Goal: Information Seeking & Learning: Learn about a topic

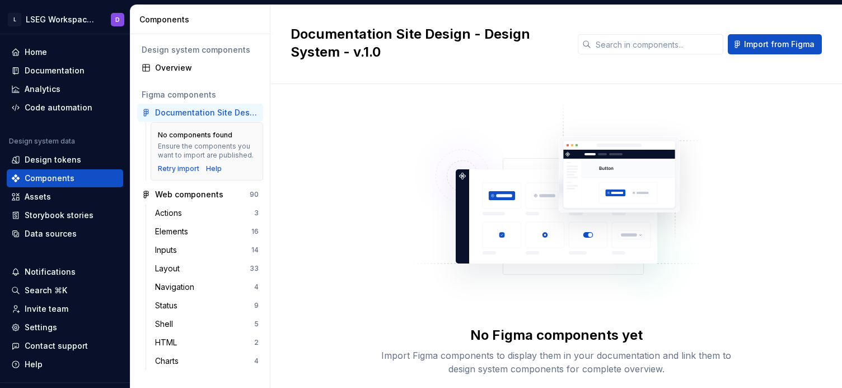
scroll to position [70, 0]
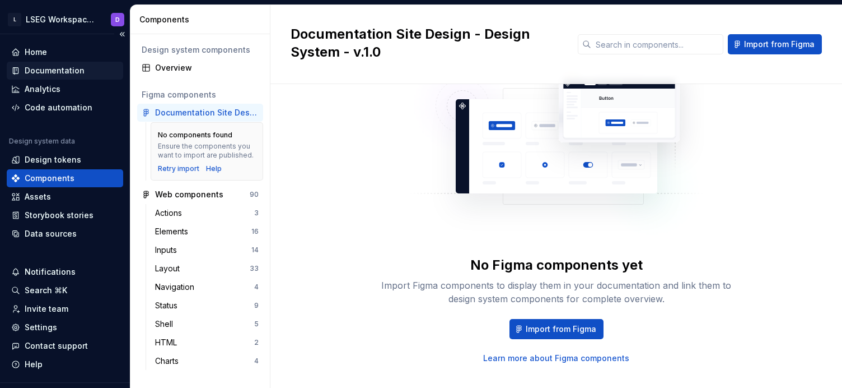
click at [57, 70] on div "Documentation" at bounding box center [55, 70] width 60 height 11
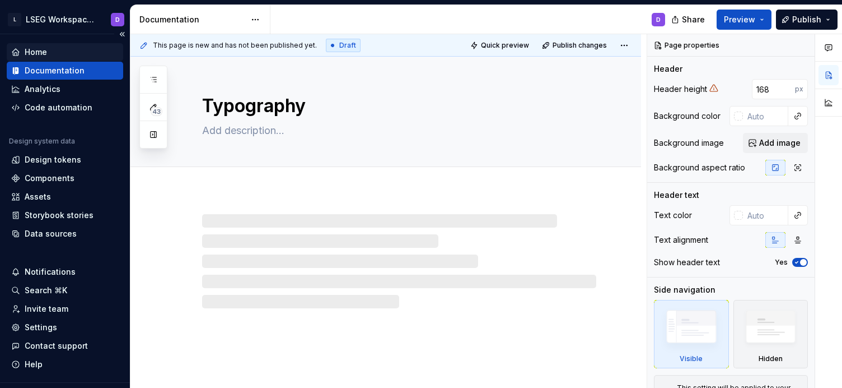
click at [49, 56] on div "Home" at bounding box center [65, 51] width 108 height 11
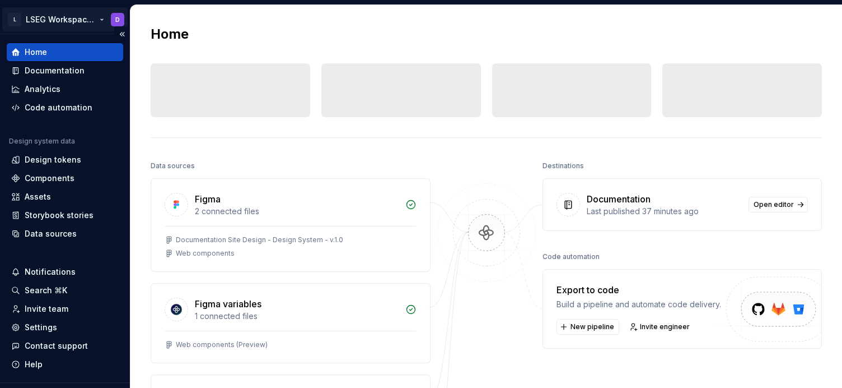
click at [61, 18] on html "L LSEG Workspace Design System D Home Documentation Analytics Code automation D…" at bounding box center [421, 194] width 842 height 388
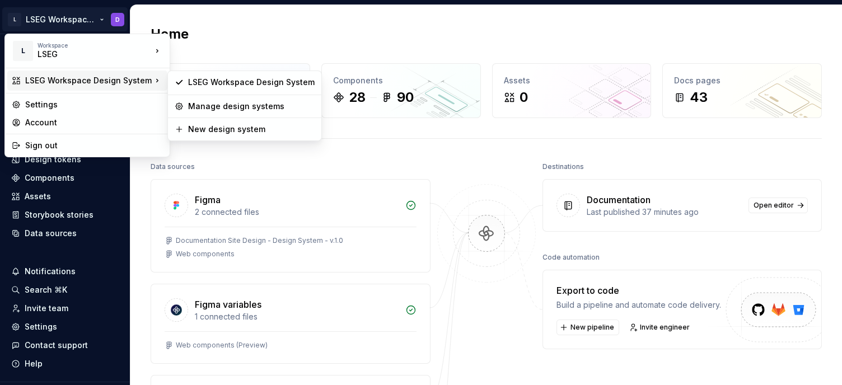
click at [106, 82] on div "LSEG Workspace Design System" at bounding box center [88, 80] width 127 height 11
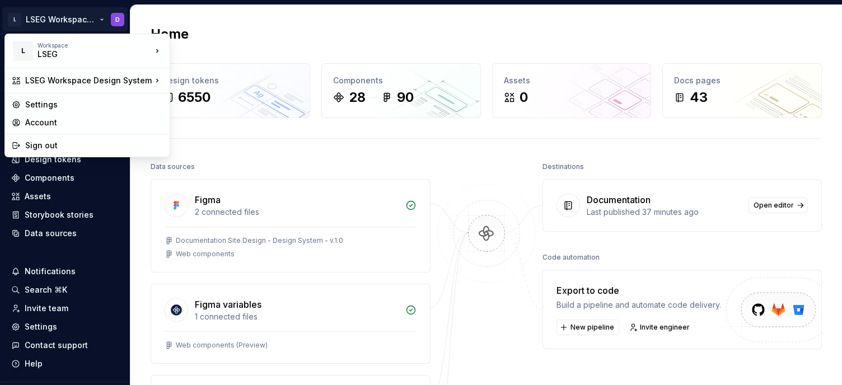
click at [272, 29] on html "L LSEG Workspace Design System D Home Documentation Analytics Code automation D…" at bounding box center [421, 192] width 842 height 385
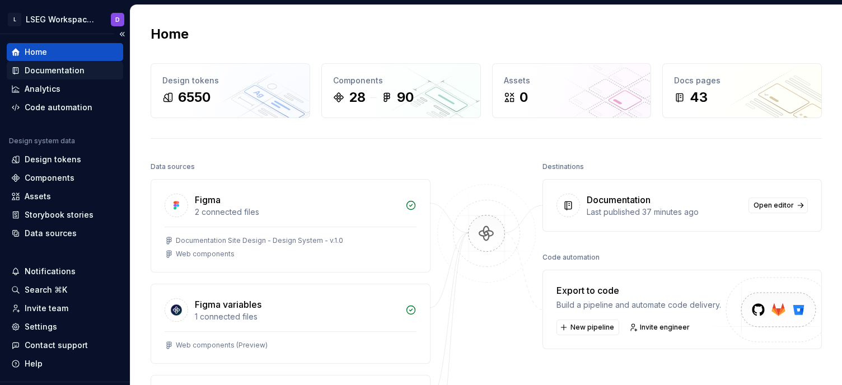
click at [58, 76] on div "Documentation" at bounding box center [55, 70] width 60 height 11
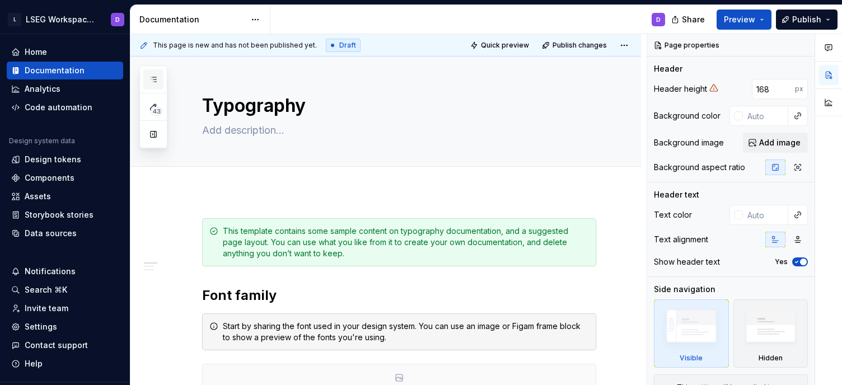
click at [153, 74] on button "button" at bounding box center [153, 79] width 20 height 20
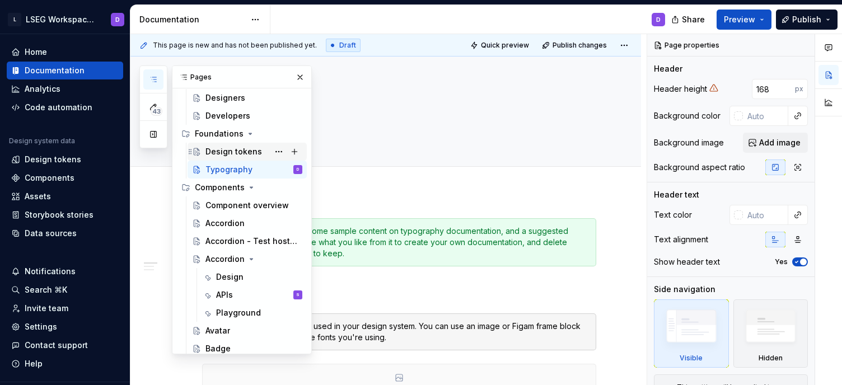
scroll to position [70, 0]
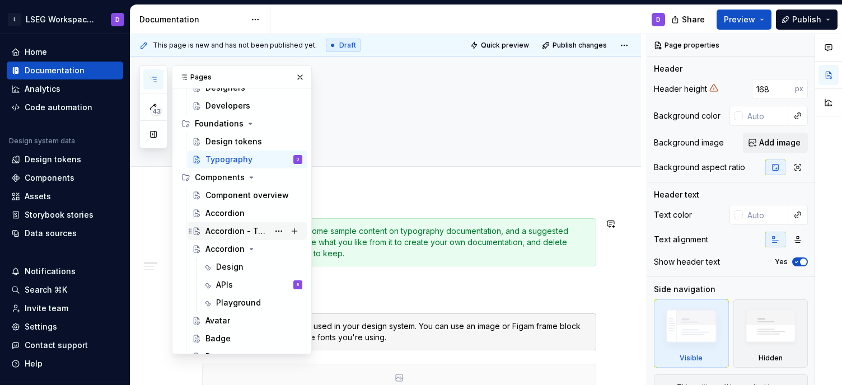
click at [231, 227] on div "Accordion - Test hosting storybook" at bounding box center [237, 231] width 63 height 11
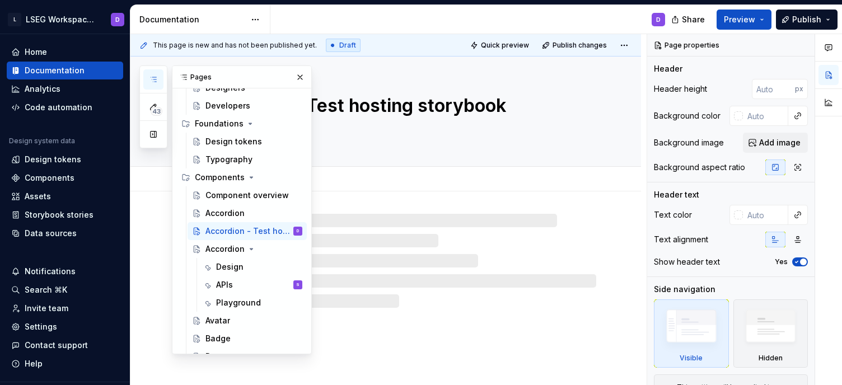
click at [472, 136] on textarea at bounding box center [397, 131] width 394 height 18
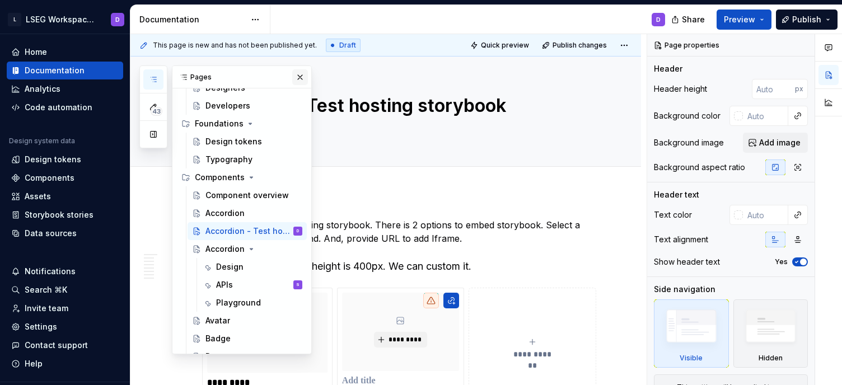
click at [302, 76] on button "button" at bounding box center [300, 77] width 16 height 16
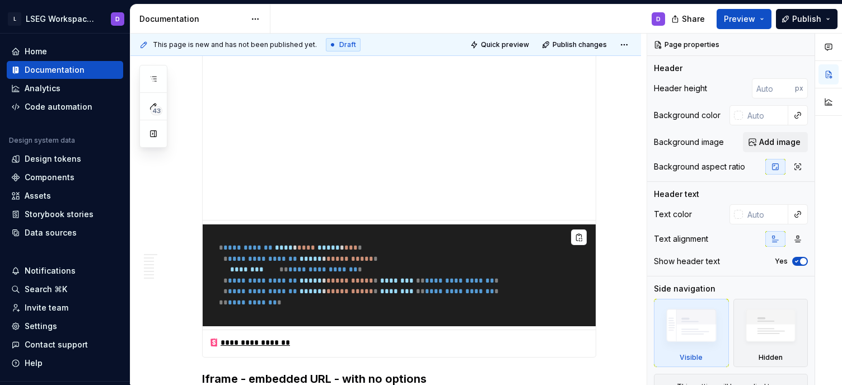
scroll to position [1241, 0]
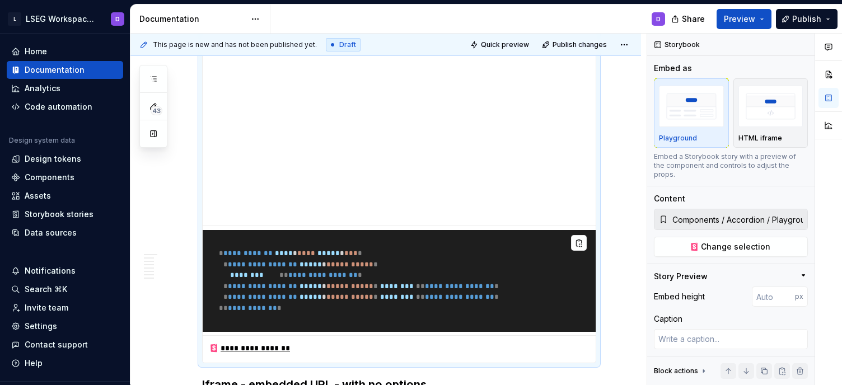
click at [499, 264] on pre "**********" at bounding box center [399, 281] width 393 height 102
click at [506, 269] on pre "**********" at bounding box center [399, 281] width 393 height 102
click at [524, 255] on pre "**********" at bounding box center [399, 281] width 393 height 102
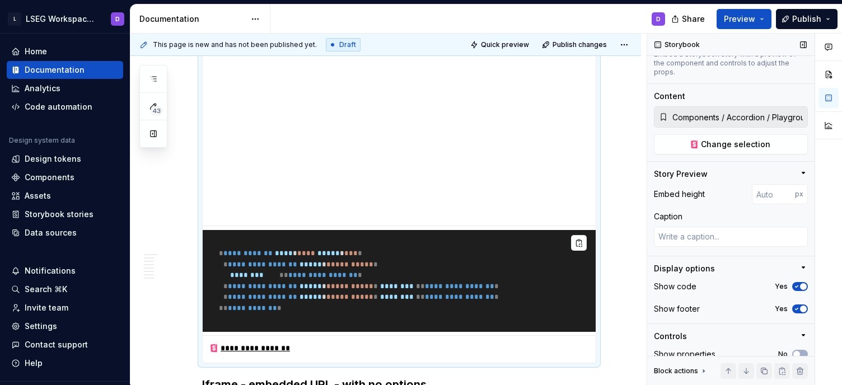
scroll to position [106, 0]
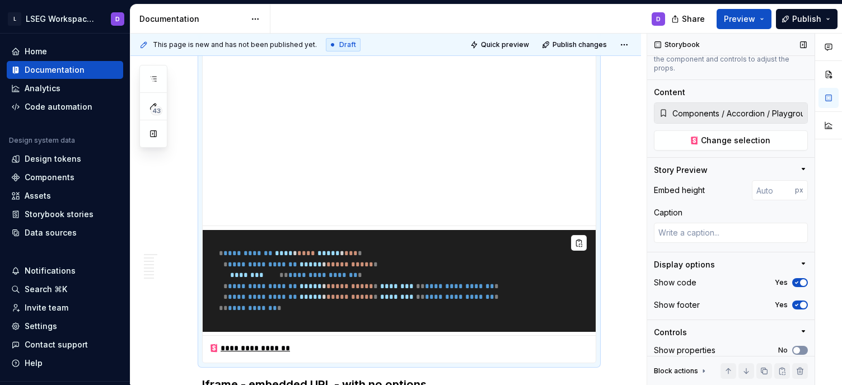
click at [801, 347] on icon "button" at bounding box center [797, 350] width 9 height 7
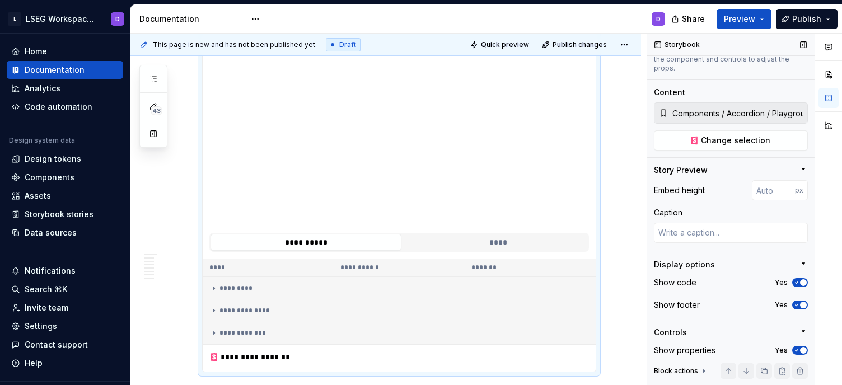
scroll to position [1208, 0]
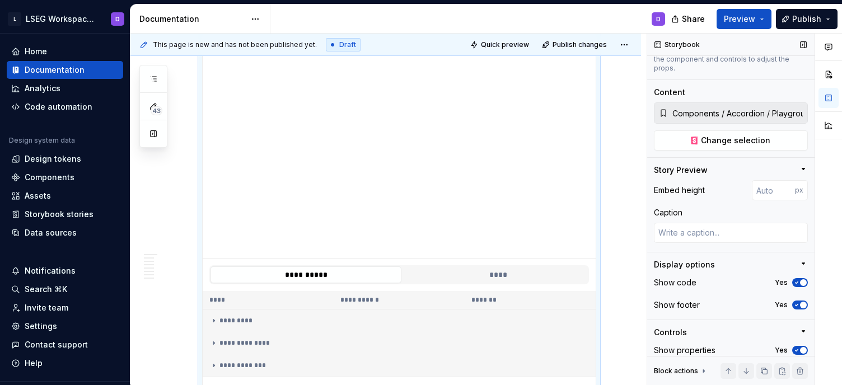
click at [801, 347] on span "button" at bounding box center [803, 350] width 7 height 7
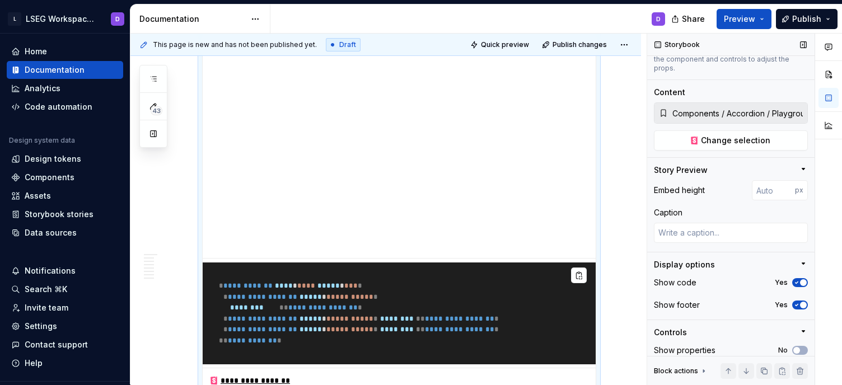
click at [701, 371] on icon at bounding box center [704, 371] width 9 height 9
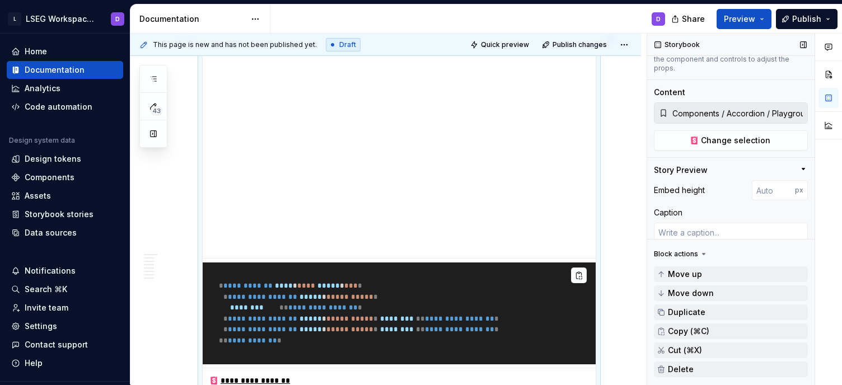
click at [542, 335] on pre "**********" at bounding box center [399, 314] width 393 height 102
click at [672, 256] on div "Block actions" at bounding box center [676, 254] width 44 height 9
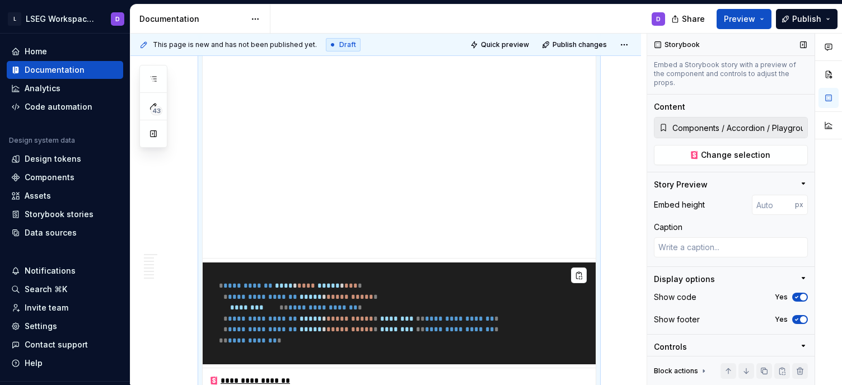
scroll to position [106, 0]
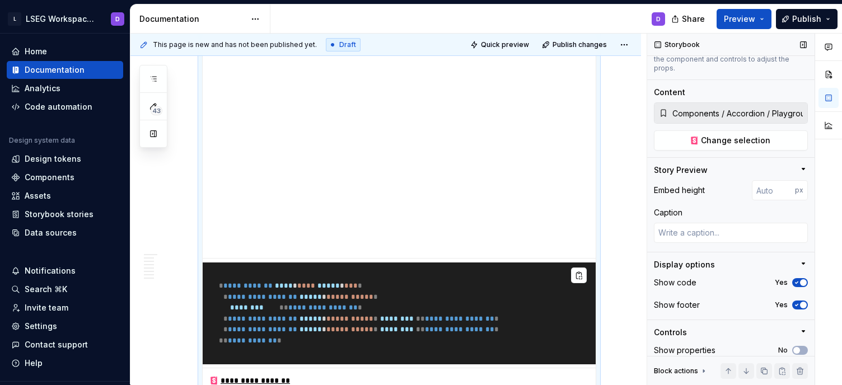
click at [798, 279] on icon "button" at bounding box center [797, 282] width 9 height 7
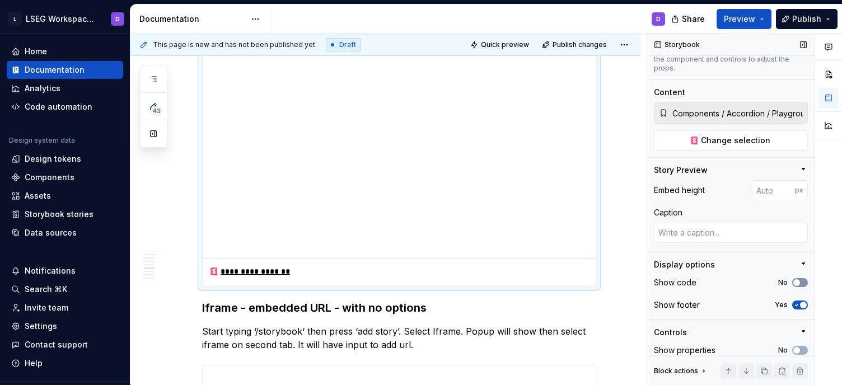
click at [798, 279] on span "button" at bounding box center [797, 282] width 7 height 7
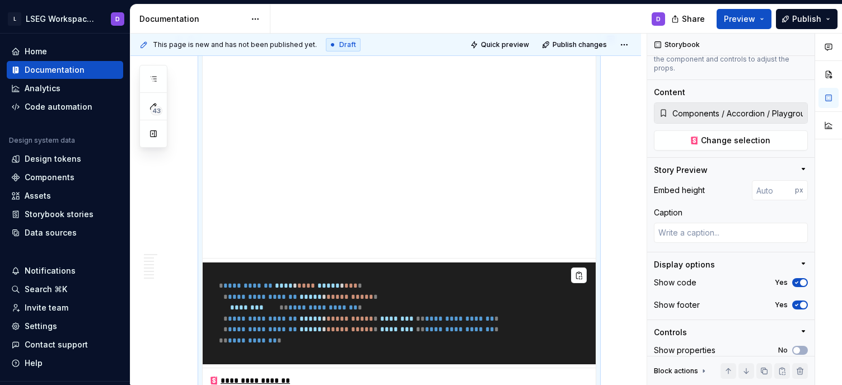
click at [542, 315] on pre "**********" at bounding box center [399, 314] width 393 height 102
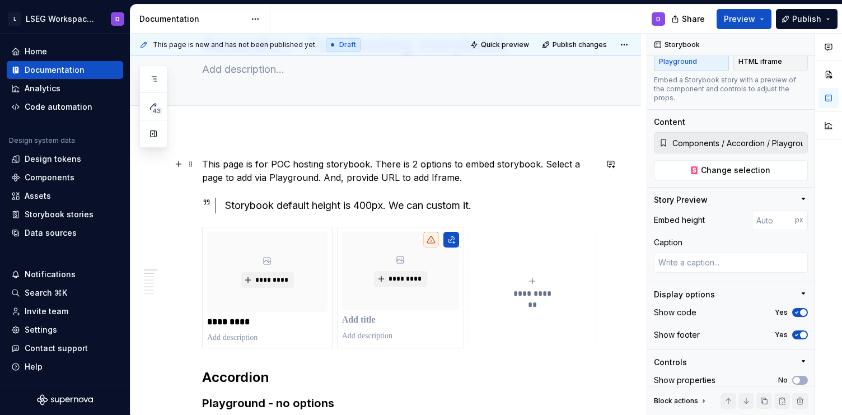
scroll to position [0, 0]
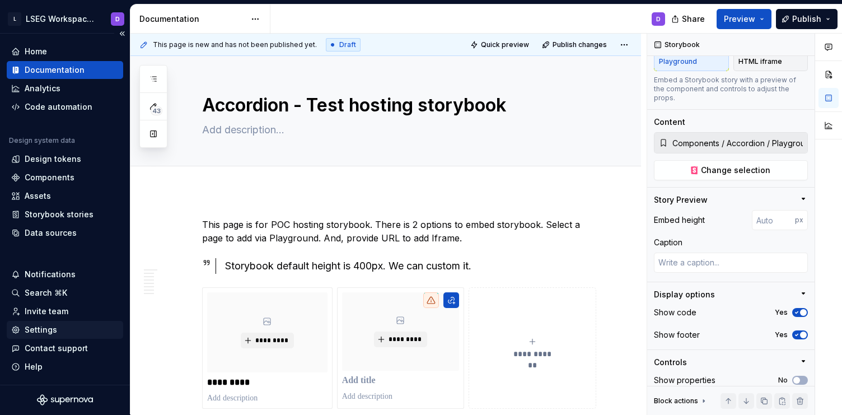
click at [39, 333] on div "Settings" at bounding box center [41, 329] width 32 height 11
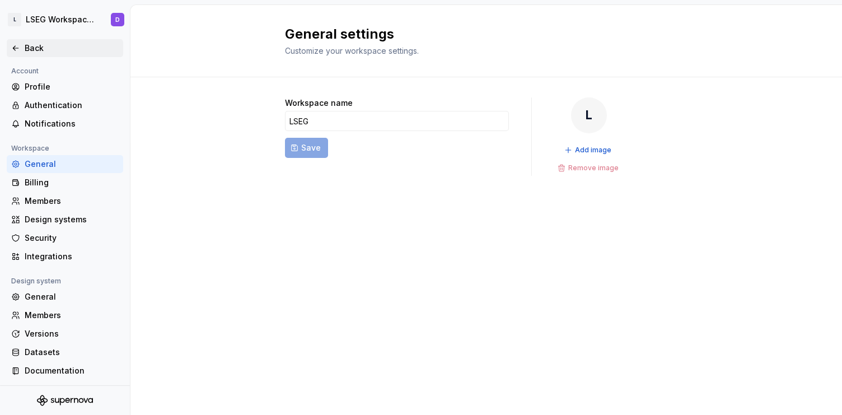
click at [16, 49] on icon at bounding box center [15, 48] width 9 height 9
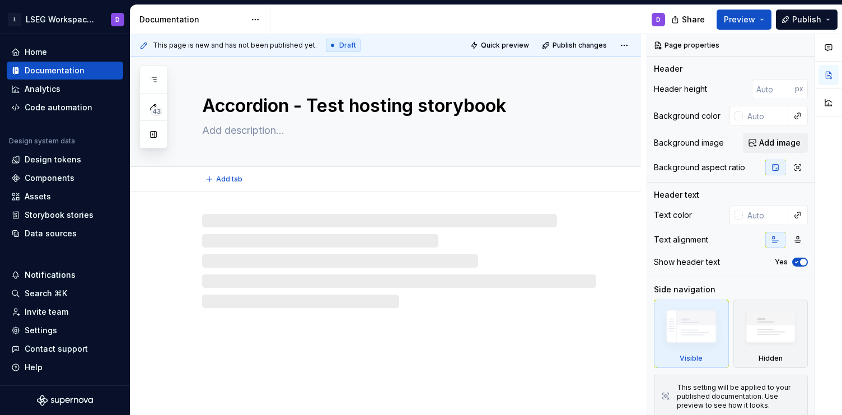
click at [291, 105] on textarea "Accordion - Test hosting storybook" at bounding box center [397, 105] width 394 height 27
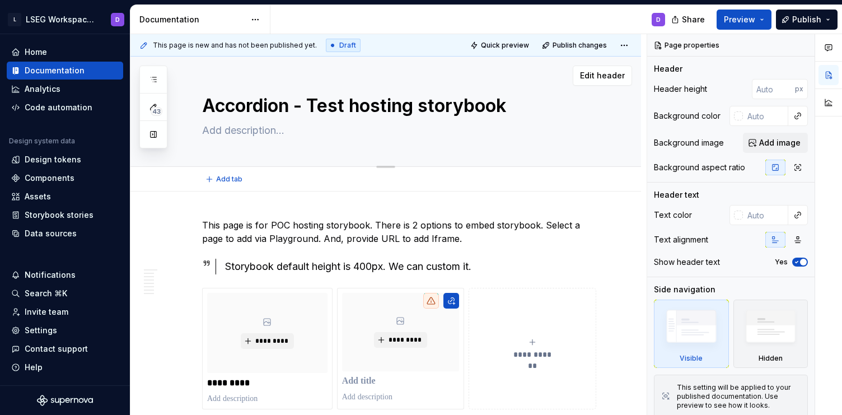
click at [304, 107] on textarea "Accordion - Test hosting storybook" at bounding box center [397, 105] width 394 height 27
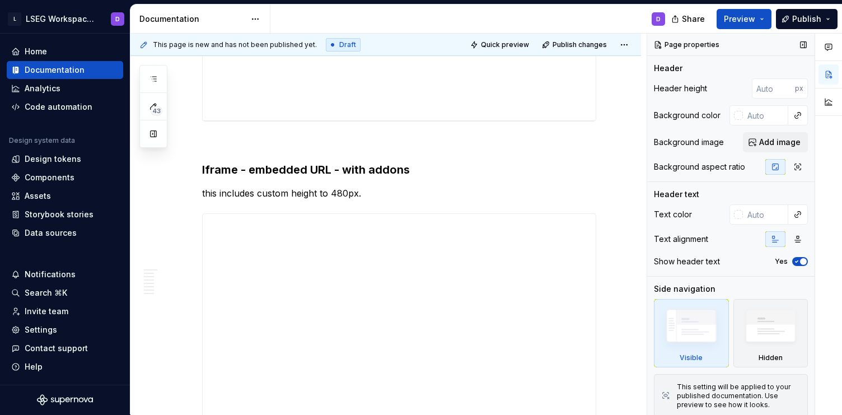
click at [674, 218] on div "Text color" at bounding box center [673, 214] width 38 height 11
click at [336, 178] on h3 "Iframe - embedded URL - with addons" at bounding box center [399, 170] width 394 height 16
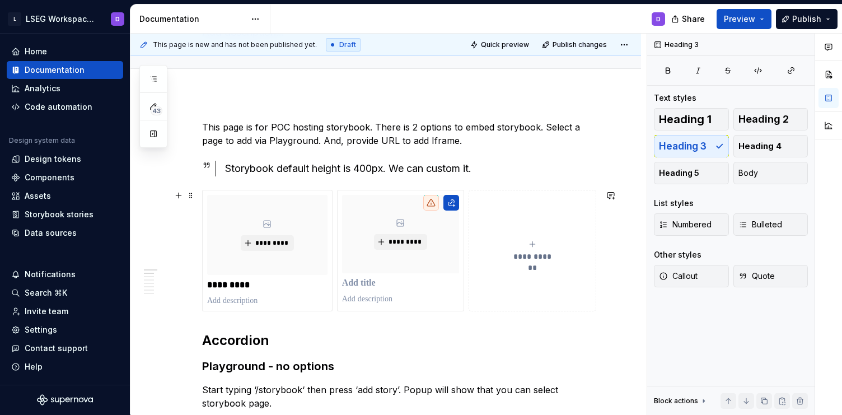
scroll to position [0, 0]
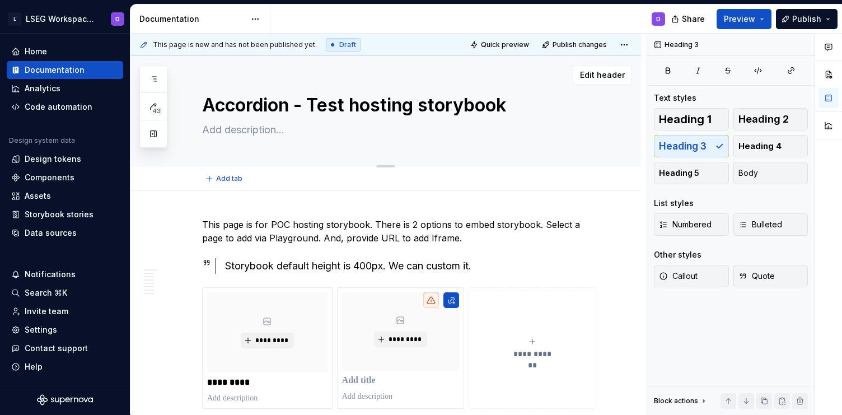
click at [360, 101] on textarea "Accordion - Test hosting storybook" at bounding box center [397, 105] width 394 height 27
click at [660, 44] on div "Heading 3" at bounding box center [677, 45] width 53 height 16
click at [343, 156] on div "Accordion - Test hosting storybook" at bounding box center [399, 111] width 394 height 110
click at [599, 79] on span "Edit header" at bounding box center [602, 74] width 45 height 11
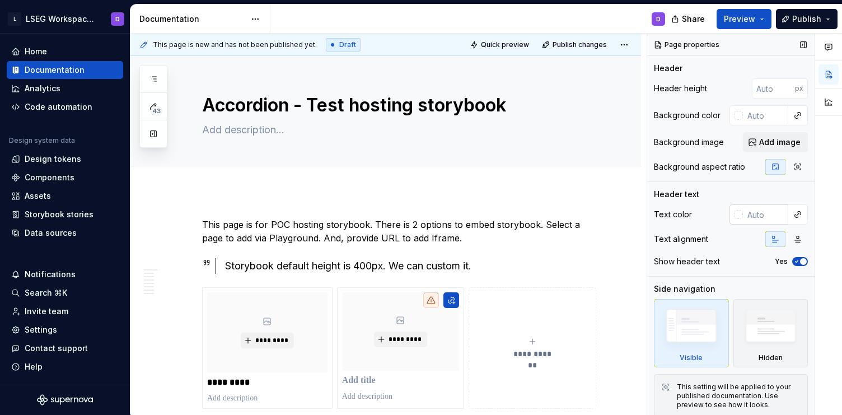
click at [739, 216] on div at bounding box center [738, 214] width 9 height 9
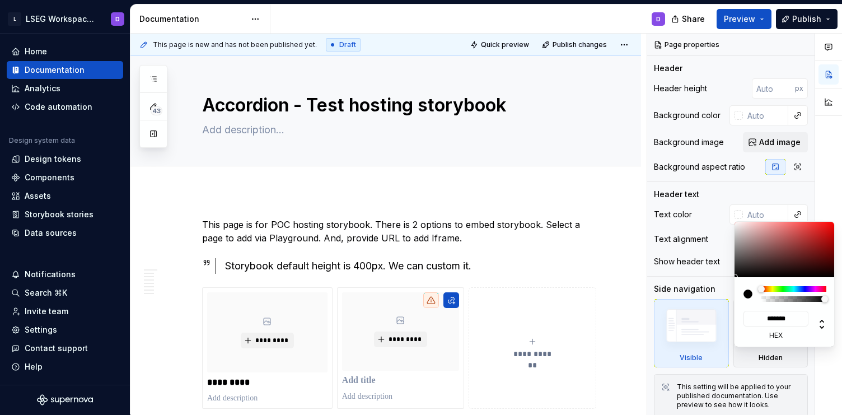
click at [712, 215] on div "Comments Open comments No comments yet Select ‘Comment’ from the block context …" at bounding box center [744, 224] width 195 height 381
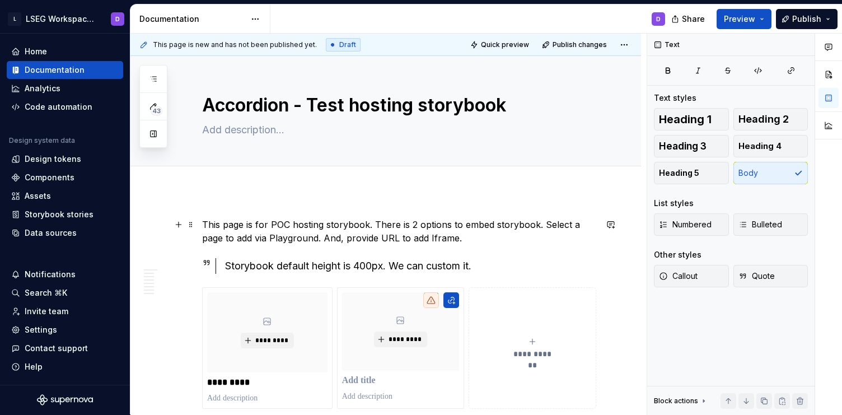
click at [525, 221] on p "This page is for POC hosting storybook. There is 2 options to embed storybook. …" at bounding box center [399, 231] width 394 height 27
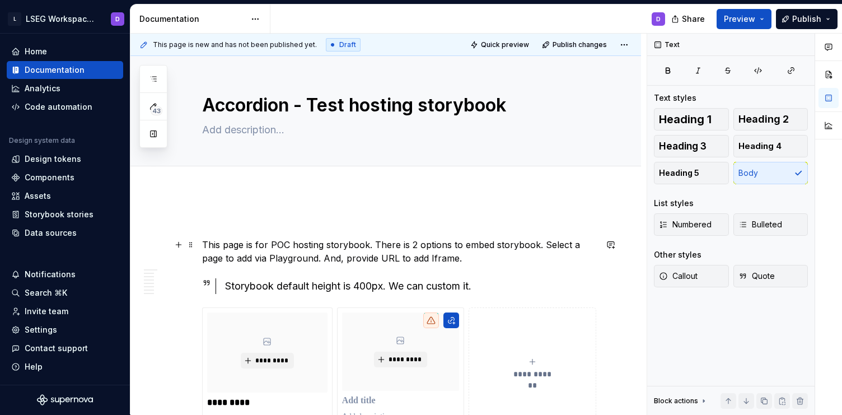
click at [546, 244] on p "This page is for POC hosting storybook. There is 2 options to embed storybook. …" at bounding box center [399, 251] width 394 height 27
click at [416, 254] on p "This page is for POC hosting storybook. There is 2 options to embed storybook. …" at bounding box center [399, 251] width 394 height 27
click at [558, 138] on textarea at bounding box center [397, 130] width 394 height 18
click at [525, 110] on textarea "Accordion - Test hosting storybook" at bounding box center [397, 105] width 394 height 27
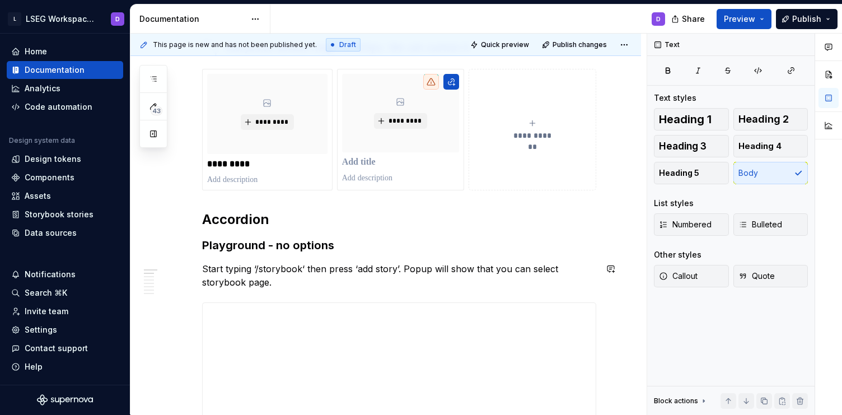
scroll to position [241, 0]
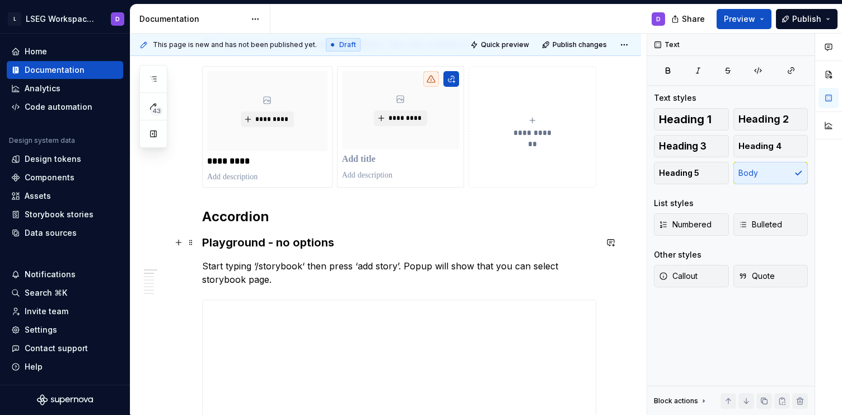
click at [428, 239] on h3 "Playground - no options" at bounding box center [399, 243] width 394 height 16
click at [278, 260] on p "Start typing ‘/storybook‘ then press ‘add story’. Popup will show that you can …" at bounding box center [399, 272] width 394 height 27
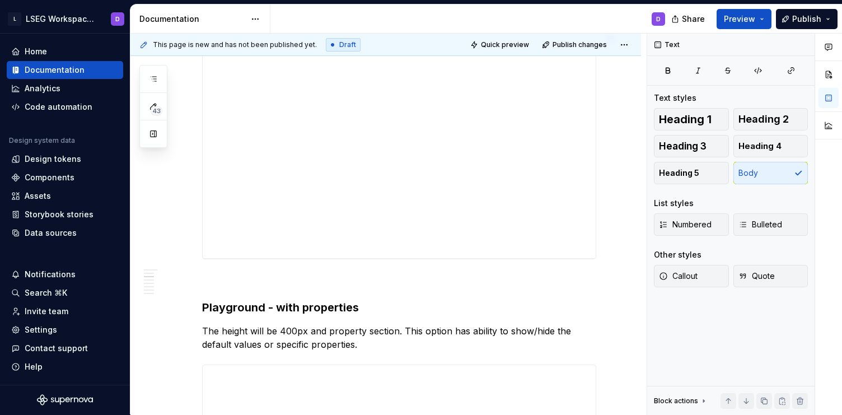
scroll to position [508, 0]
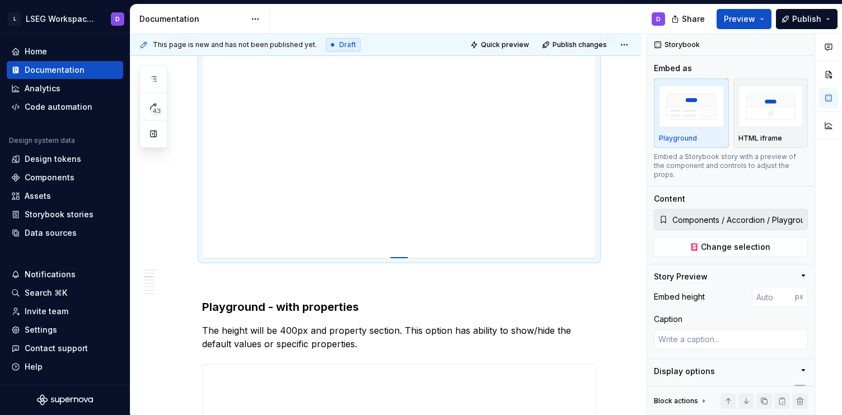
click at [400, 257] on div at bounding box center [399, 258] width 18 height 2
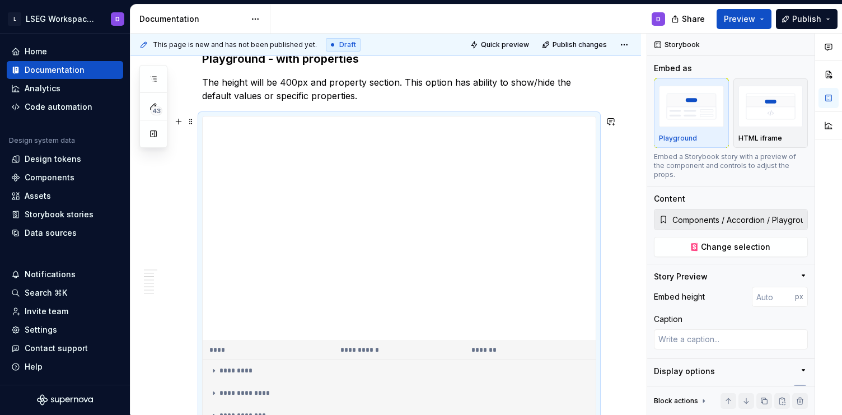
scroll to position [757, 0]
type textarea "*"
type input "238"
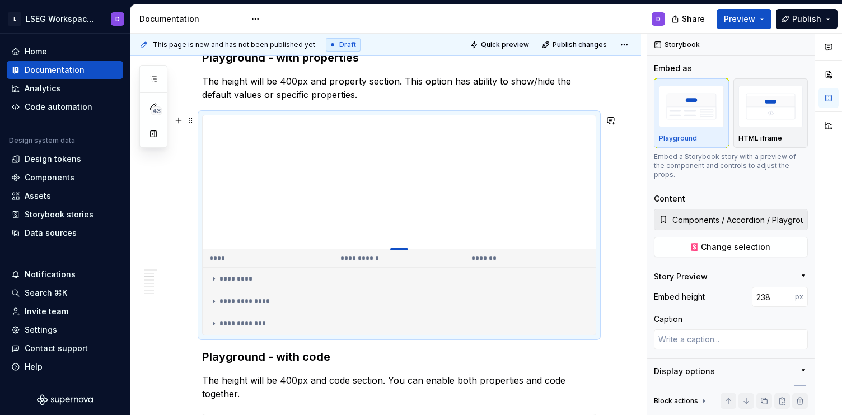
type textarea "*"
type input "232"
type textarea "*"
type input "223"
type textarea "*"
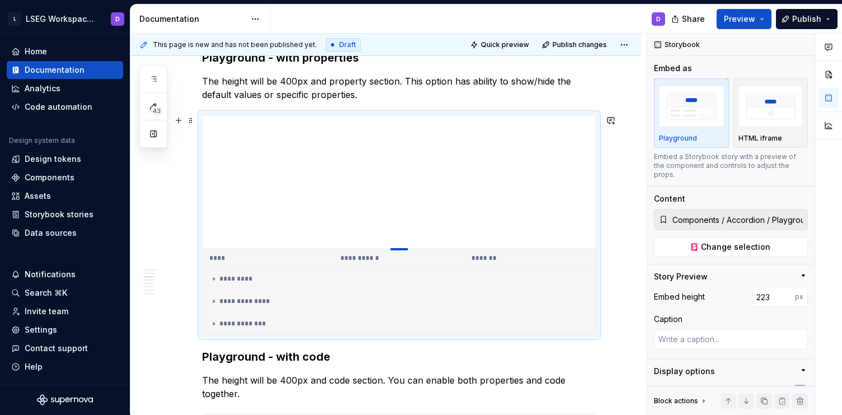
type input "220"
type textarea "*"
type input "217"
type textarea "*"
type input "216"
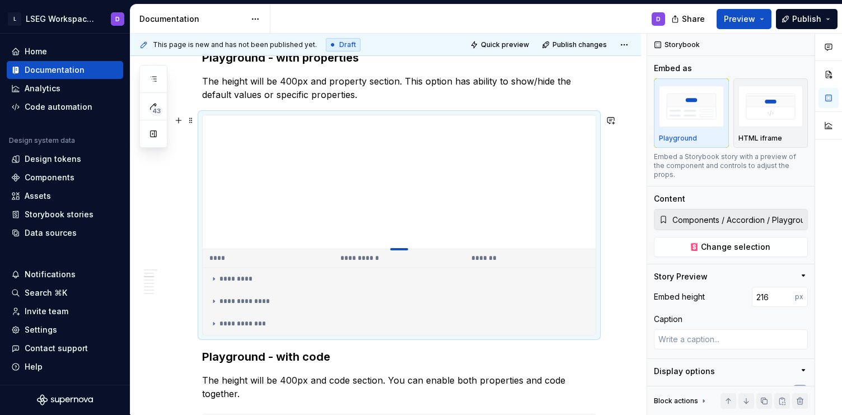
type textarea "*"
type input "214"
type textarea "*"
type input "213"
type textarea "*"
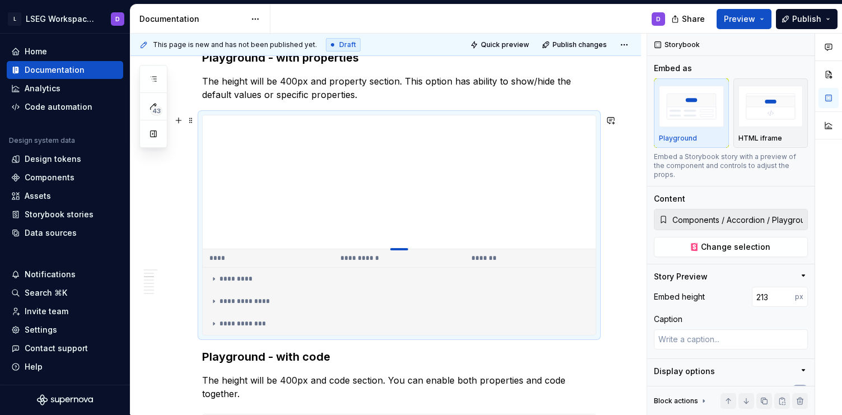
type input "212"
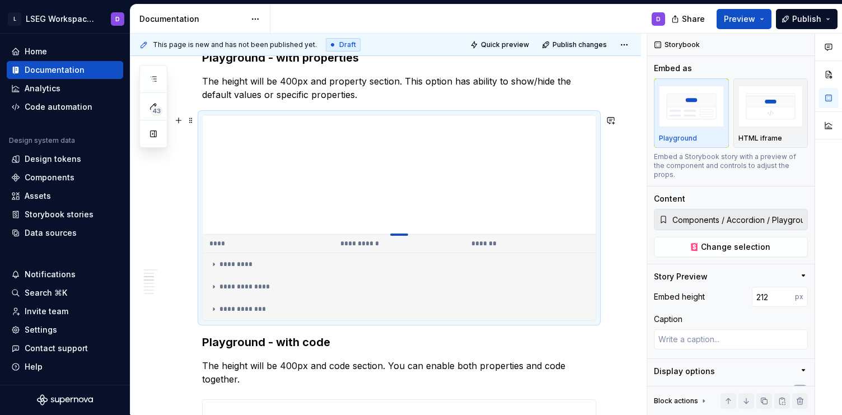
type textarea "*"
type input "211"
type textarea "*"
type input "210"
type textarea "*"
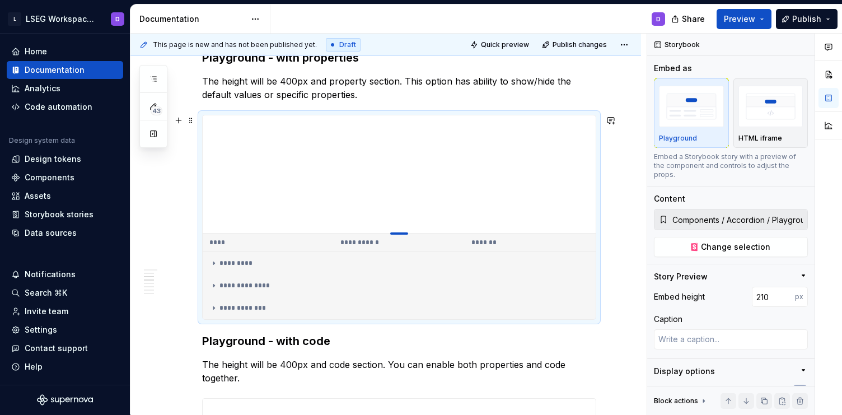
type input "211"
drag, startPoint x: 406, startPoint y: 340, endPoint x: 415, endPoint y: 234, distance: 106.2
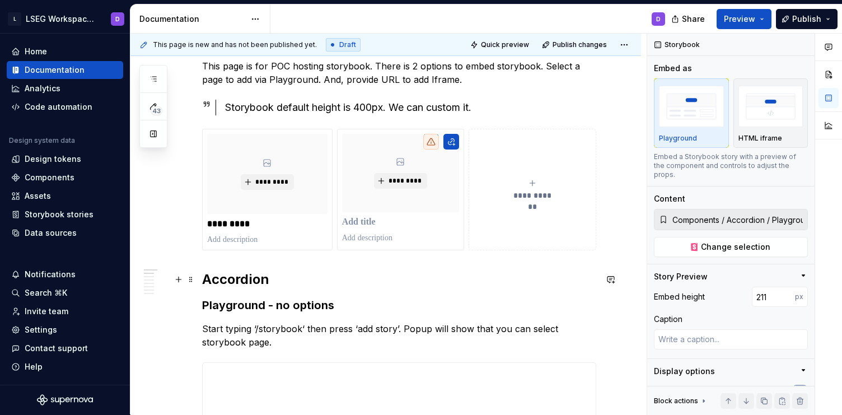
scroll to position [0, 0]
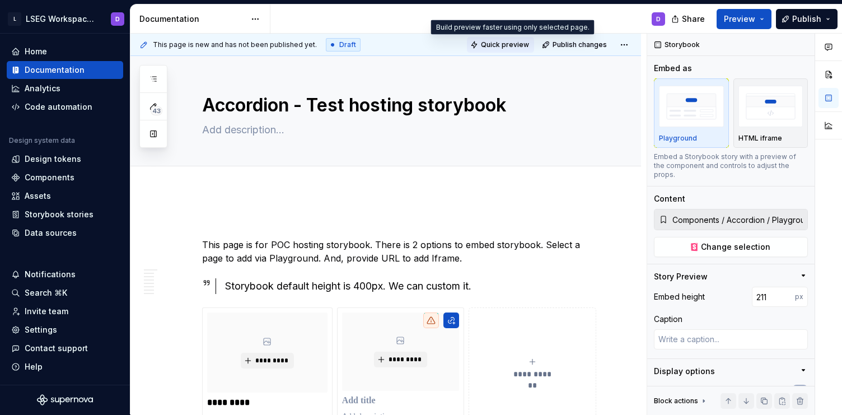
click at [490, 43] on button "Quick preview" at bounding box center [500, 45] width 67 height 16
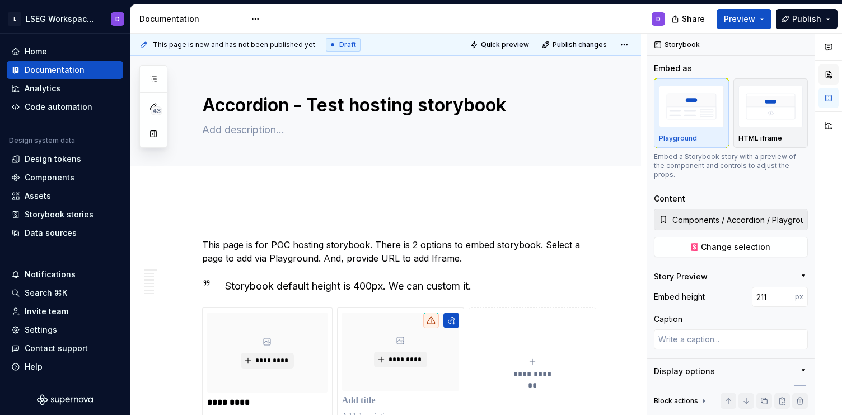
click at [831, 72] on button "button" at bounding box center [829, 74] width 20 height 20
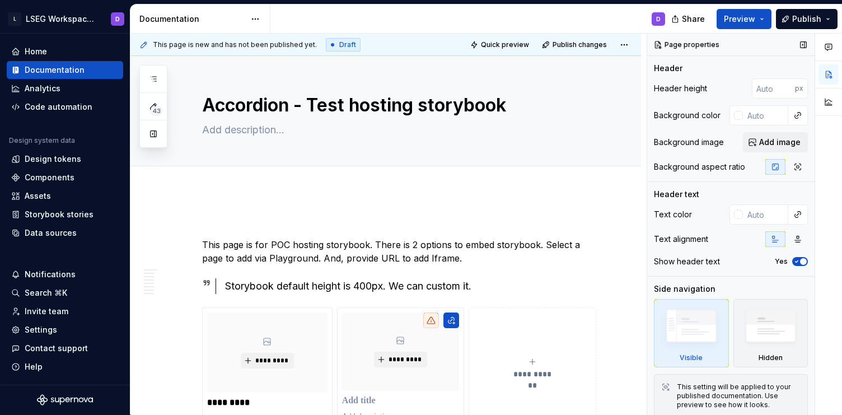
scroll to position [8, 0]
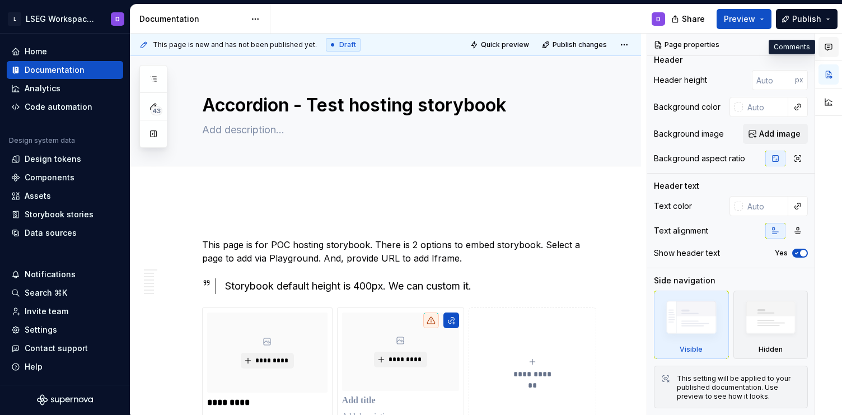
click at [829, 45] on icon "button" at bounding box center [828, 47] width 9 height 9
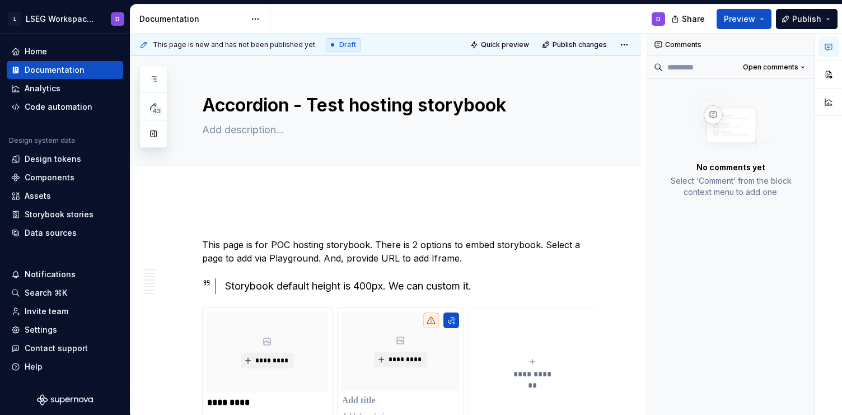
scroll to position [0, 0]
click at [826, 79] on button "button" at bounding box center [829, 74] width 20 height 20
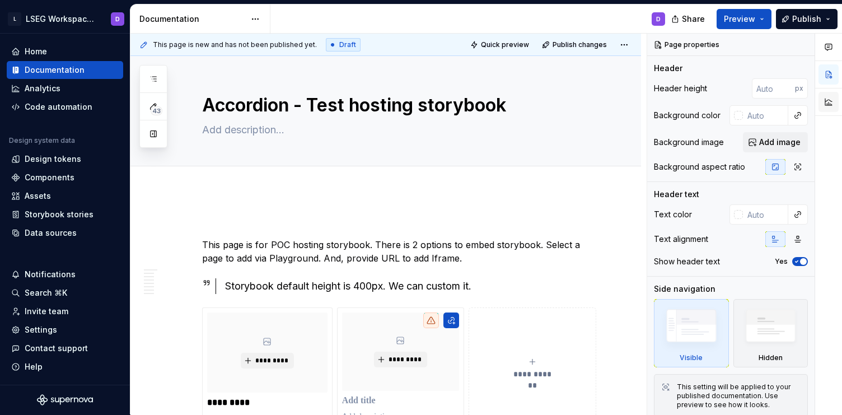
click at [824, 103] on button "button" at bounding box center [829, 102] width 20 height 20
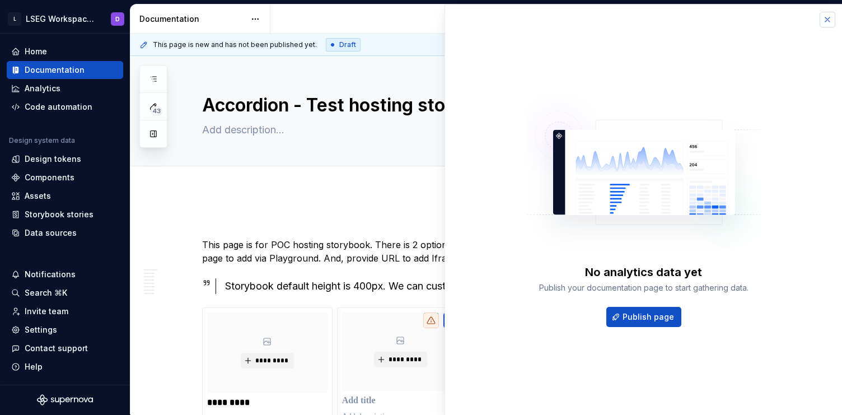
click at [827, 21] on button "button" at bounding box center [828, 20] width 16 height 16
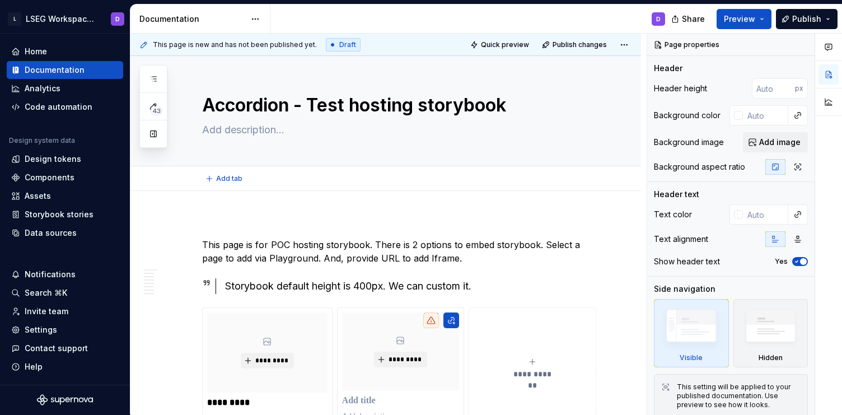
type textarea "*"
